Goal: Check status: Check status

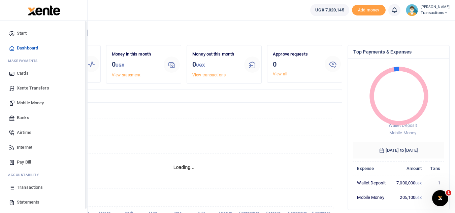
scroll to position [5, 5]
click at [31, 186] on span "Transactions" at bounding box center [30, 187] width 26 height 7
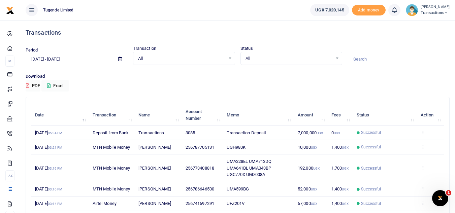
click at [363, 59] on div at bounding box center [227, 106] width 455 height 213
click at [349, 59] on input at bounding box center [399, 59] width 102 height 11
paste input "UMA309BK"
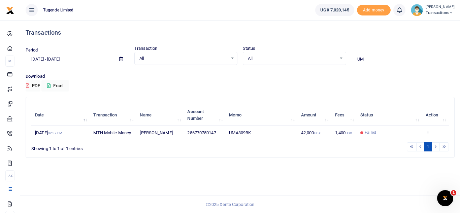
type input "U"
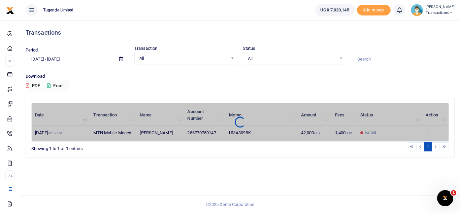
paste input "UMA979CG"
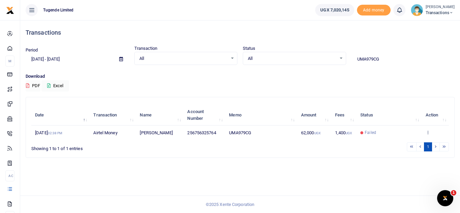
type input "UMA979CG"
